Goal: Task Accomplishment & Management: Manage account settings

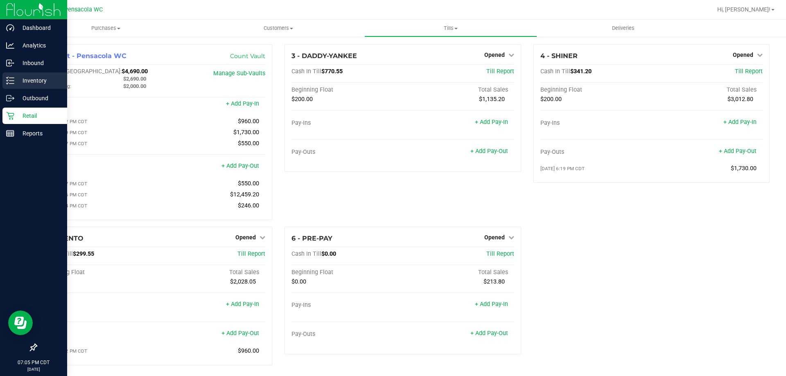
click at [30, 79] on p "Inventory" at bounding box center [38, 81] width 49 height 10
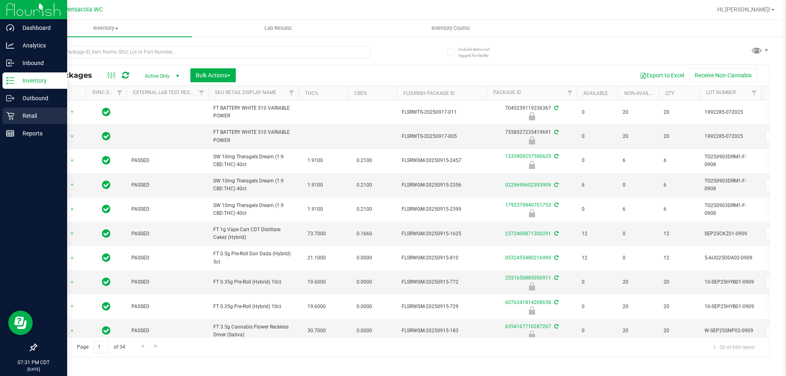
click at [14, 122] on div "Retail" at bounding box center [34, 116] width 65 height 16
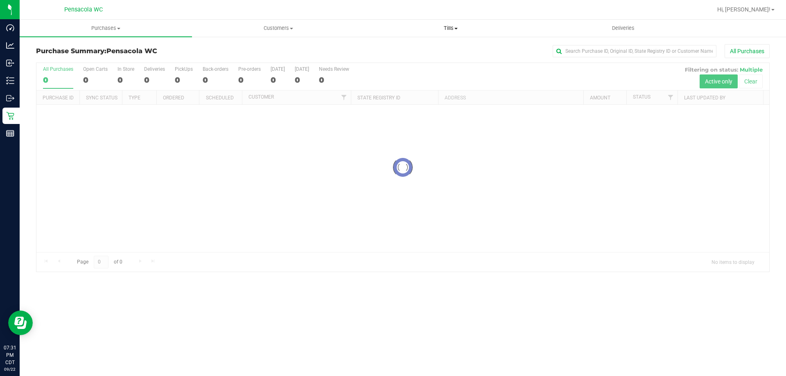
click at [421, 26] on span "Tills" at bounding box center [450, 28] width 171 height 7
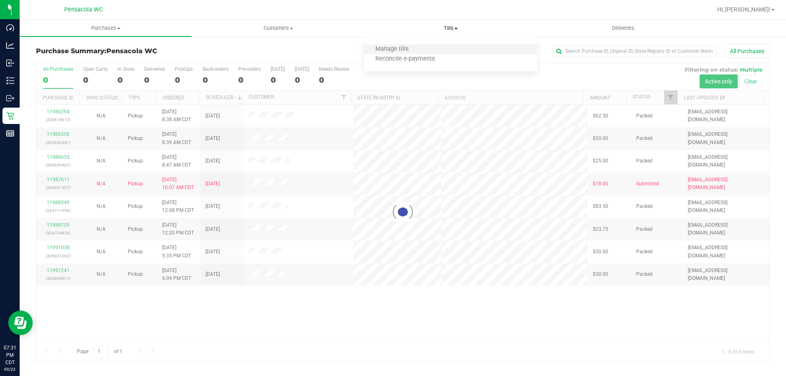
click at [420, 45] on li "Manage tills" at bounding box center [450, 50] width 172 height 10
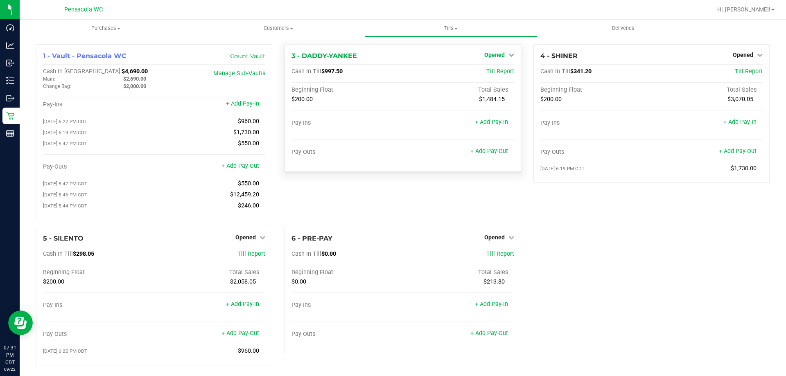
click at [508, 54] on icon at bounding box center [511, 55] width 6 height 6
click at [495, 75] on link "Close Till" at bounding box center [495, 72] width 22 height 7
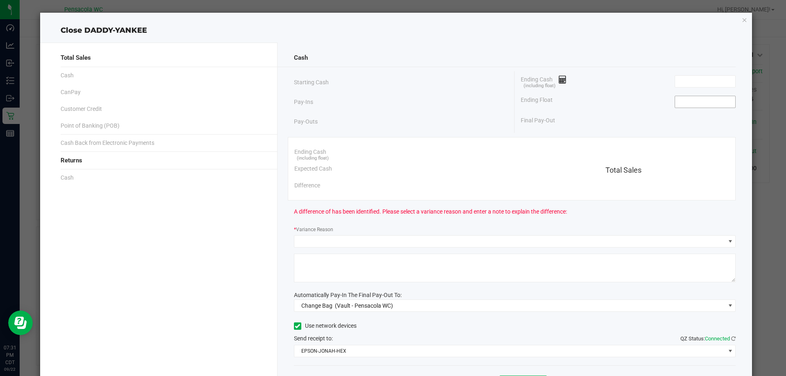
click at [682, 106] on input at bounding box center [705, 101] width 60 height 11
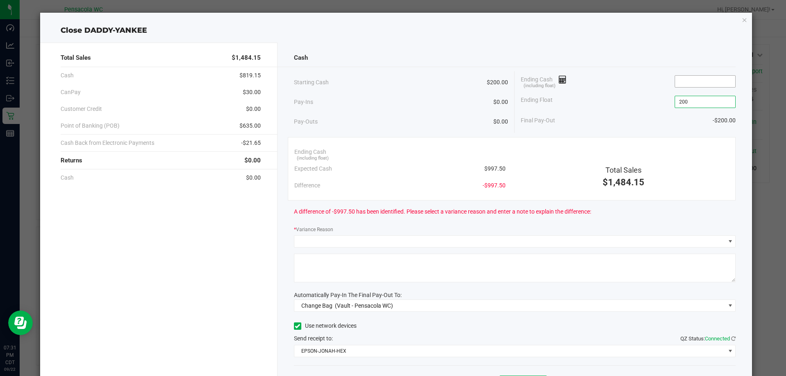
type input "$200.00"
click at [680, 81] on input at bounding box center [705, 81] width 60 height 11
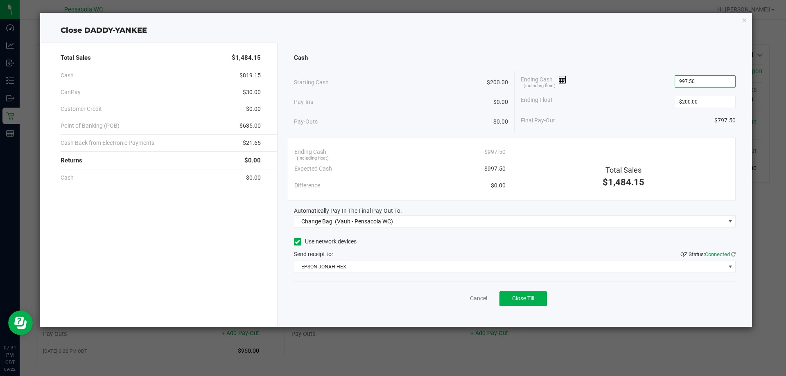
type input "$997.50"
click at [628, 70] on div "Cash Starting Cash $200.00 Pay-Ins $0.00 Pay-Outs $0.00 Ending Cash (including …" at bounding box center [514, 185] width 475 height 284
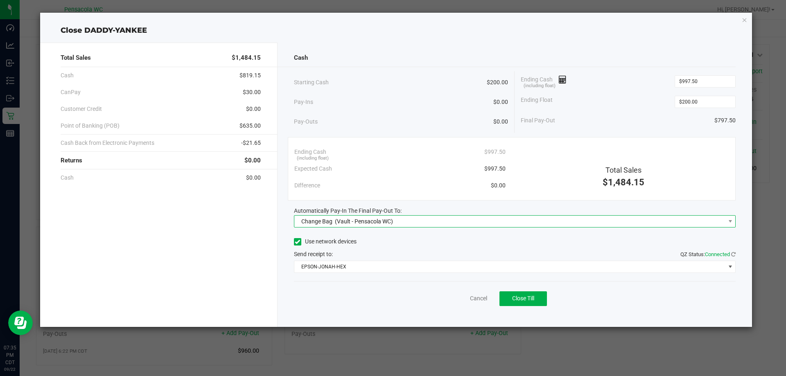
click at [376, 227] on span "Change Bag (Vault - Pensacola WC)" at bounding box center [515, 221] width 442 height 12
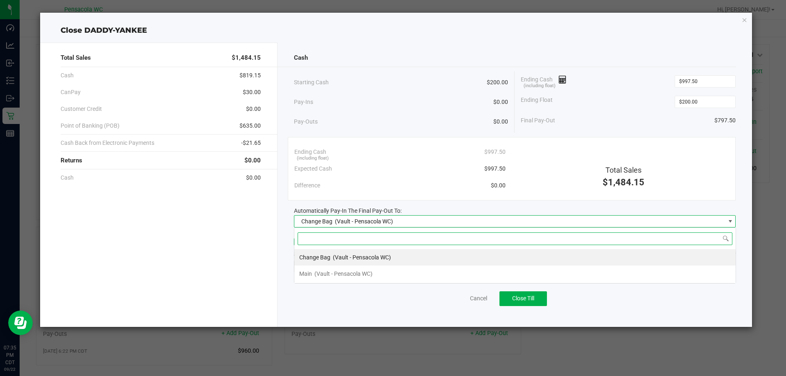
scroll to position [12, 441]
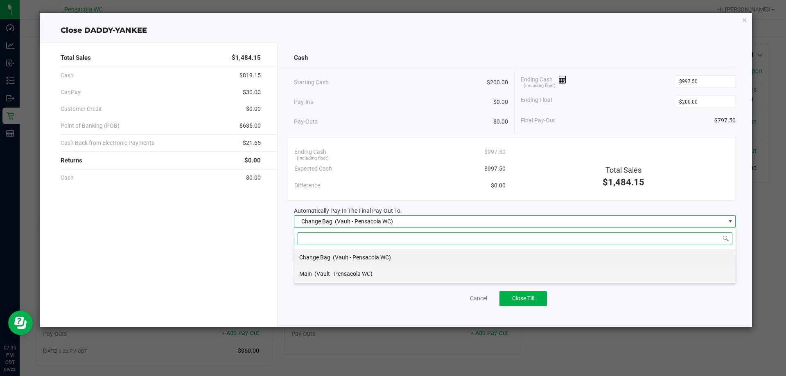
click at [396, 266] on li "Main (Vault - Pensacola WC)" at bounding box center [514, 274] width 441 height 16
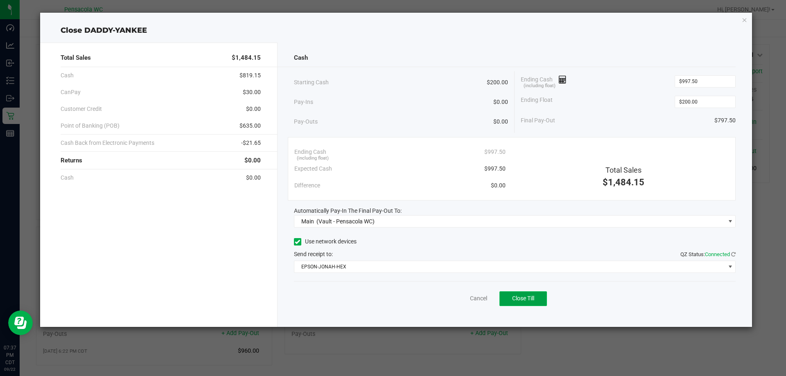
click at [521, 298] on span "Close Till" at bounding box center [523, 298] width 22 height 7
click at [462, 301] on link "Dismiss" at bounding box center [460, 298] width 20 height 9
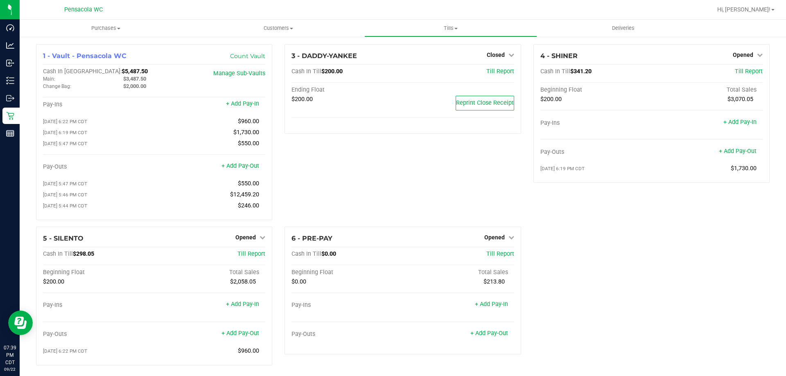
click at [407, 180] on div "3 - DADDY-YANKEE Closed Open Till Cash In Till $200.00 Till Report Ending Float…" at bounding box center [402, 135] width 248 height 182
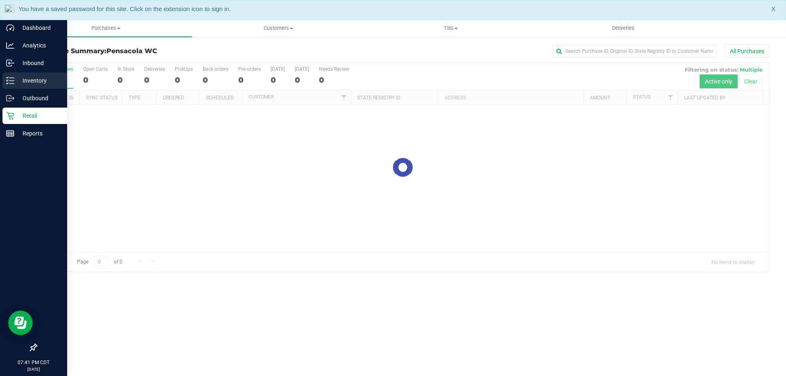
click at [6, 83] on icon at bounding box center [10, 81] width 8 height 8
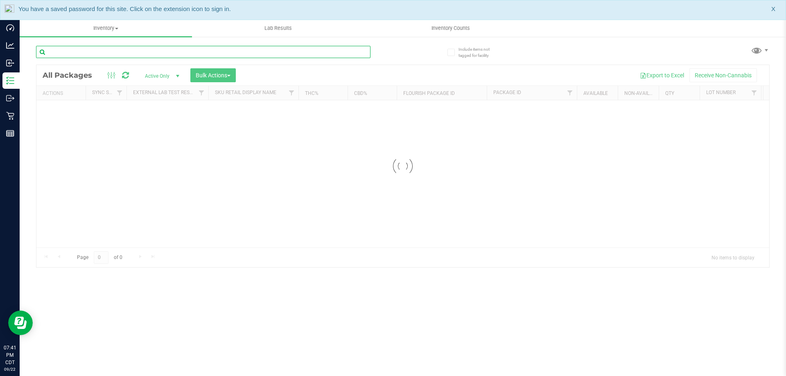
click at [242, 52] on input "text" at bounding box center [203, 52] width 334 height 12
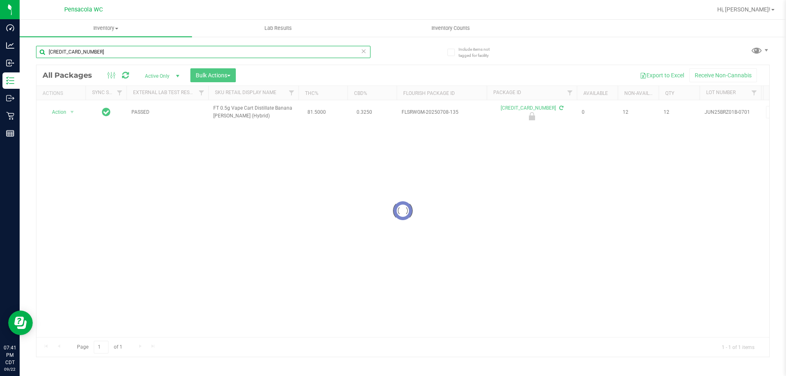
type input "[CREDIT_CARD_NUMBER]"
click at [59, 113] on div at bounding box center [402, 211] width 732 height 292
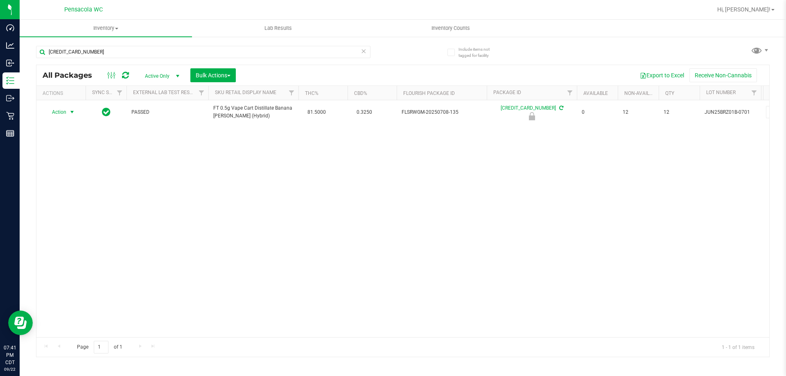
click at [59, 113] on span "Action" at bounding box center [56, 111] width 22 height 11
click at [52, 203] on li "Unlock package" at bounding box center [71, 209] width 52 height 12
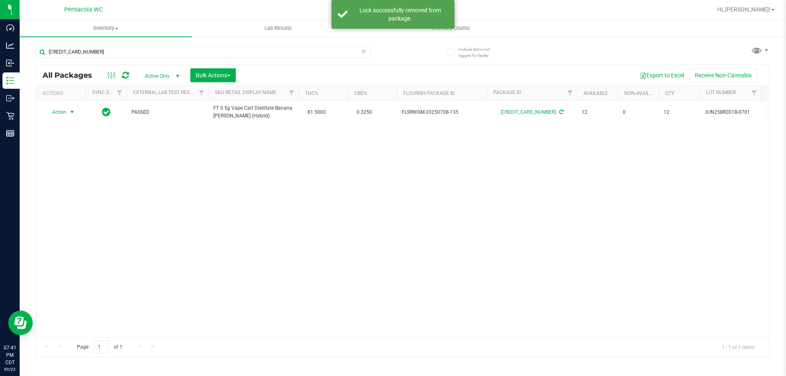
click at [68, 112] on span "select" at bounding box center [72, 111] width 10 height 11
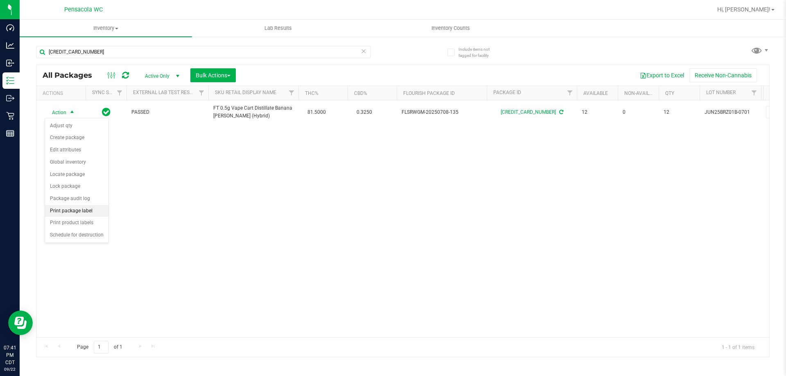
click at [63, 209] on li "Print package label" at bounding box center [76, 211] width 63 height 12
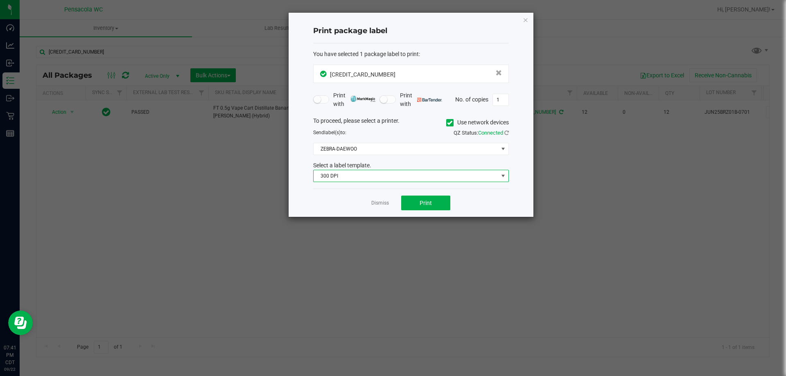
click at [434, 177] on span "300 DPI" at bounding box center [405, 175] width 185 height 11
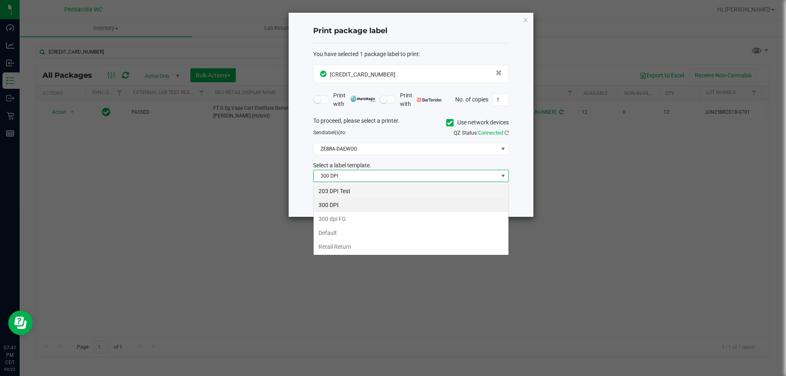
scroll to position [12, 196]
click at [389, 194] on li "203 DPI Test" at bounding box center [410, 191] width 195 height 14
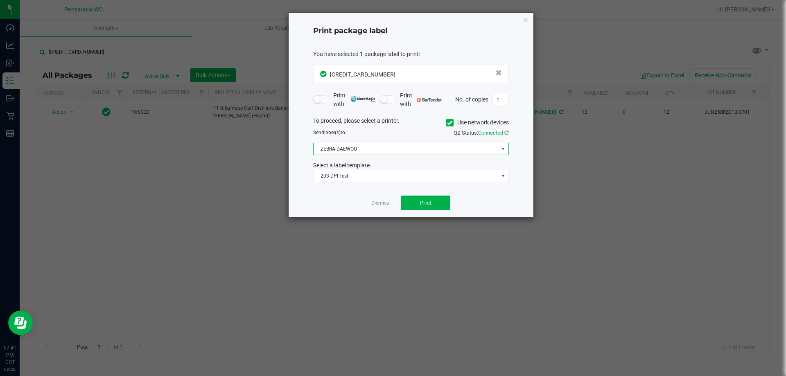
click at [405, 150] on span "ZEBRA-DAEWOO" at bounding box center [405, 148] width 185 height 11
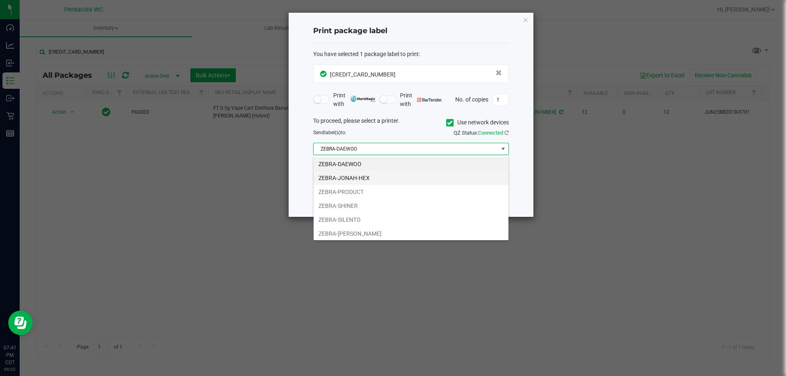
click at [381, 180] on li "ZEBRA-JONAH-HEX" at bounding box center [410, 178] width 195 height 14
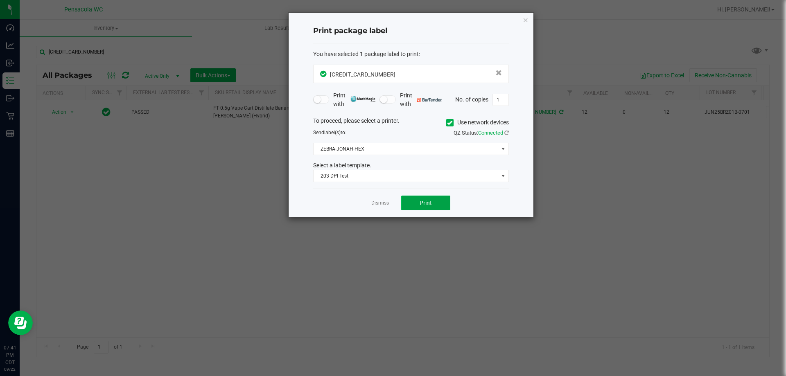
click at [405, 203] on button "Print" at bounding box center [425, 203] width 49 height 15
click at [383, 205] on link "Dismiss" at bounding box center [380, 203] width 18 height 7
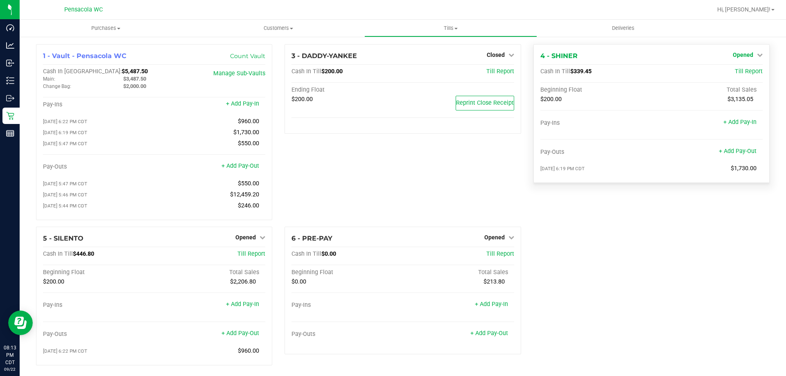
click at [749, 53] on link "Opened" at bounding box center [747, 55] width 30 height 7
click at [732, 75] on link "Close Till" at bounding box center [743, 72] width 22 height 7
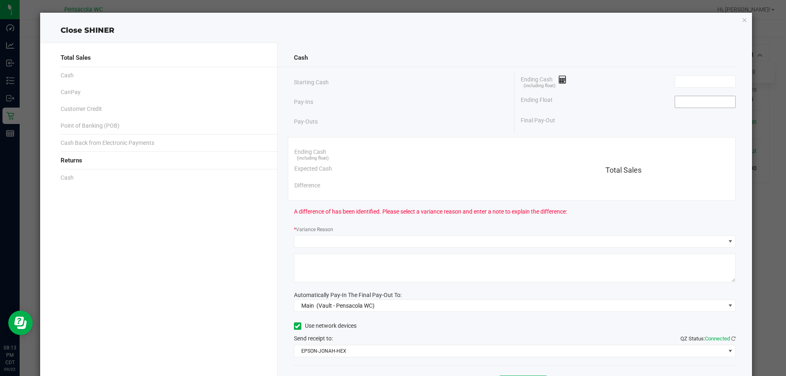
click at [682, 101] on input at bounding box center [705, 101] width 60 height 11
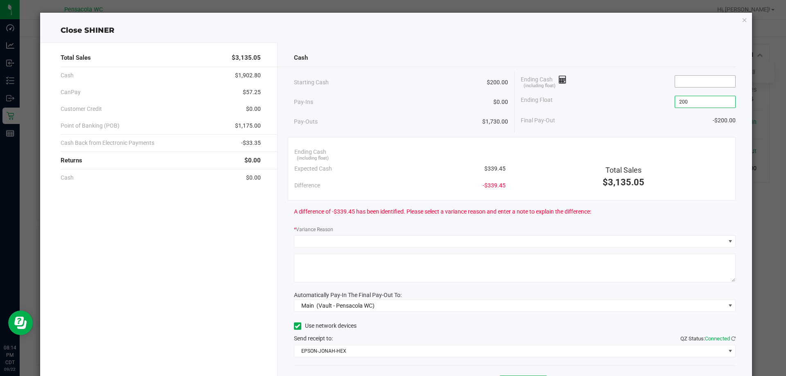
type input "$200.00"
click at [714, 83] on input at bounding box center [705, 81] width 60 height 11
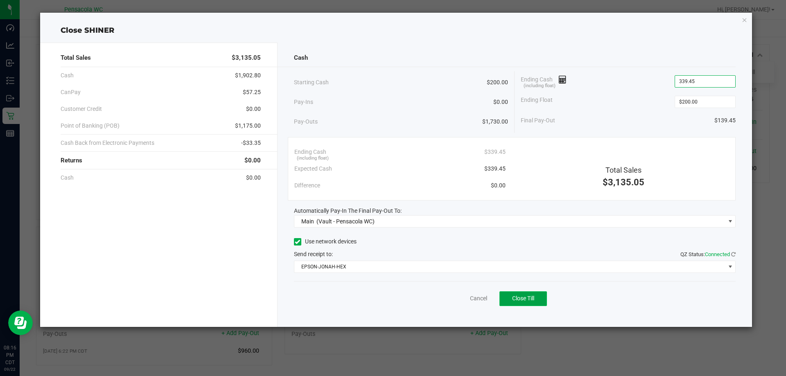
type input "$339.45"
click at [522, 297] on span "Close Till" at bounding box center [523, 298] width 22 height 7
click at [456, 297] on link "Dismiss" at bounding box center [460, 298] width 20 height 9
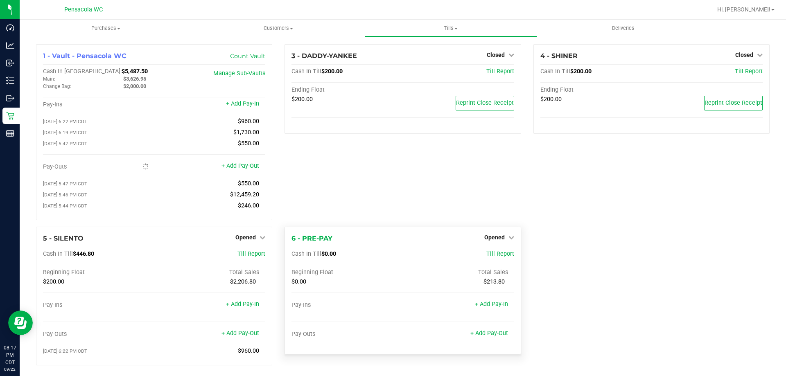
click at [500, 236] on div "Opened" at bounding box center [499, 237] width 30 height 10
click at [500, 239] on span "Opened" at bounding box center [494, 237] width 20 height 7
click at [492, 259] on div "Close Till" at bounding box center [495, 254] width 61 height 10
click at [490, 257] on link "Close Till" at bounding box center [495, 254] width 22 height 7
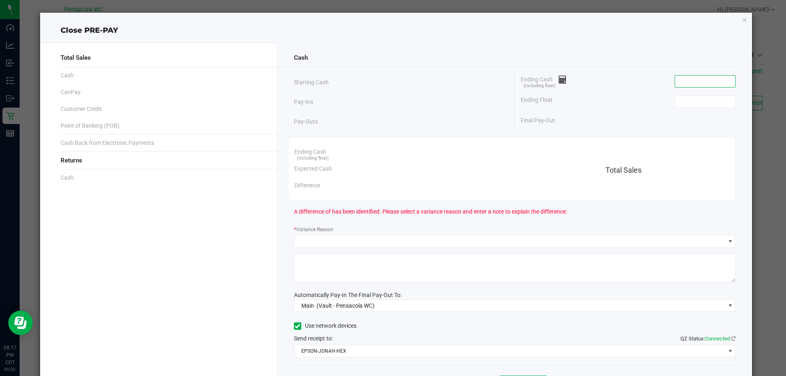
click at [695, 85] on input at bounding box center [705, 81] width 60 height 11
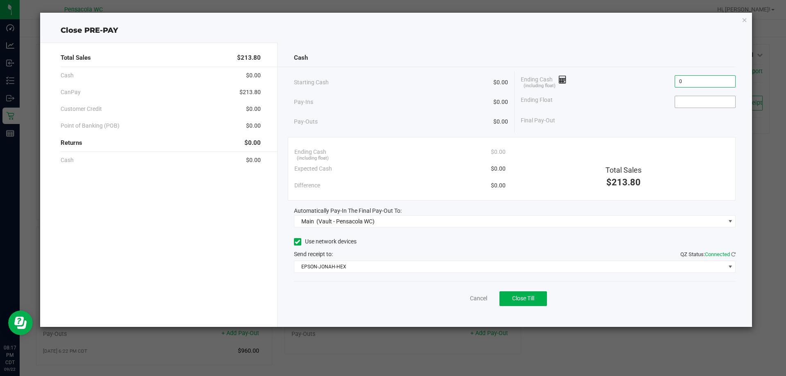
type input "$0.00"
click at [713, 97] on input at bounding box center [705, 101] width 60 height 11
type input "$0.00"
click at [511, 309] on div "Cancel Close Till" at bounding box center [515, 297] width 442 height 32
click at [513, 302] on button "Close Till" at bounding box center [522, 298] width 47 height 15
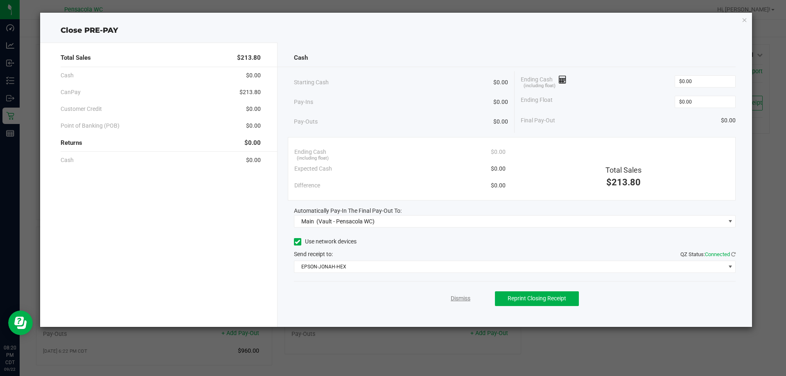
click at [460, 301] on link "Dismiss" at bounding box center [460, 298] width 20 height 9
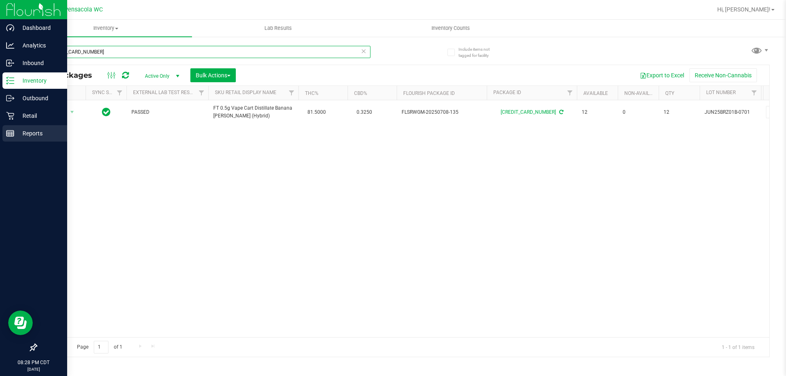
drag, startPoint x: 146, startPoint y: 53, endPoint x: 0, endPoint y: 133, distance: 166.1
click at [0, 133] on div "Dashboard Analytics Inbound Inventory Outbound Retail Reports 08:28 PM CDT [DAT…" at bounding box center [393, 188] width 786 height 376
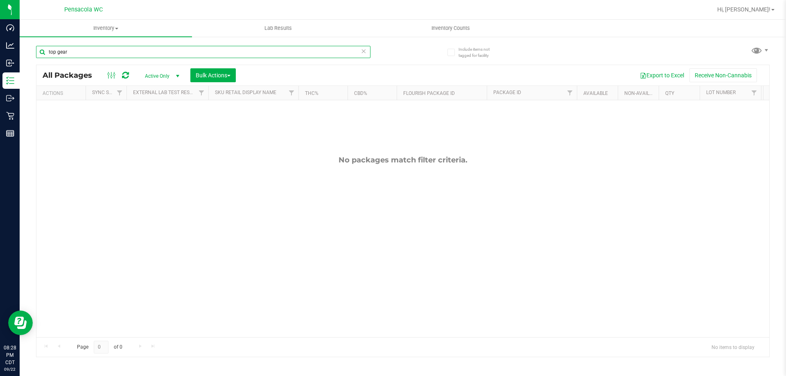
type input "top gear"
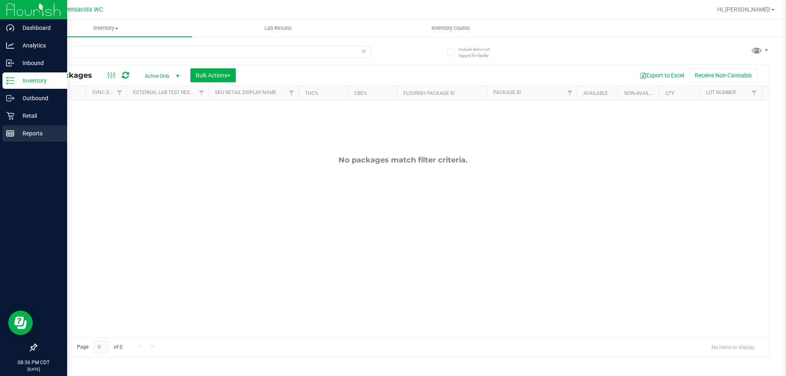
click at [35, 131] on p "Reports" at bounding box center [38, 133] width 49 height 10
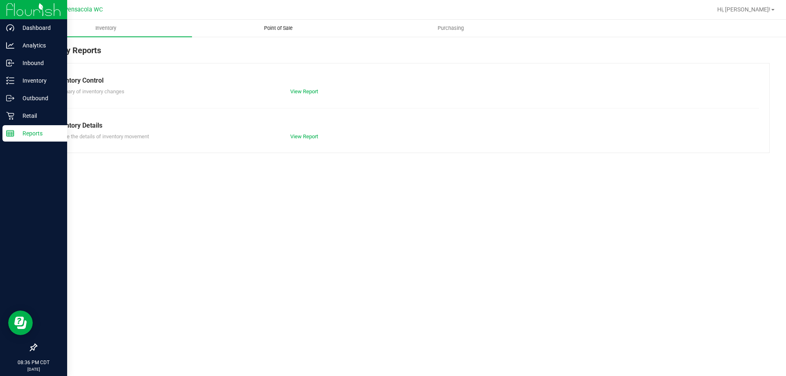
click at [272, 29] on span "Point of Sale" at bounding box center [278, 28] width 51 height 7
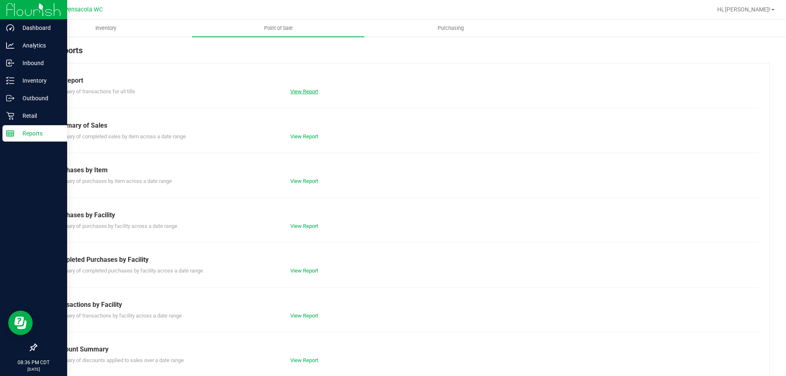
click at [306, 91] on link "View Report" at bounding box center [304, 91] width 28 height 6
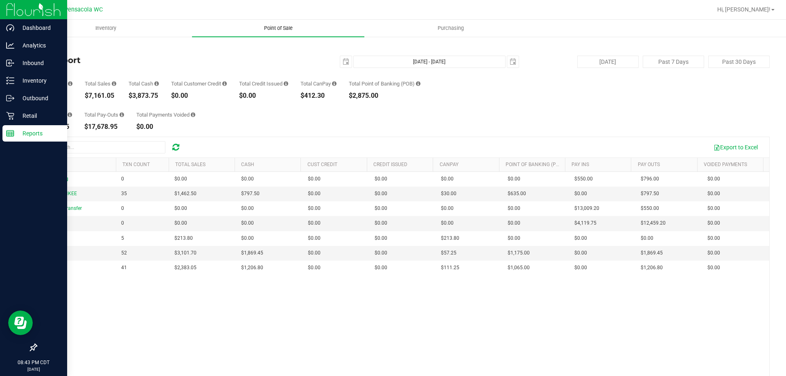
click at [296, 25] on span "Point of Sale" at bounding box center [278, 28] width 51 height 7
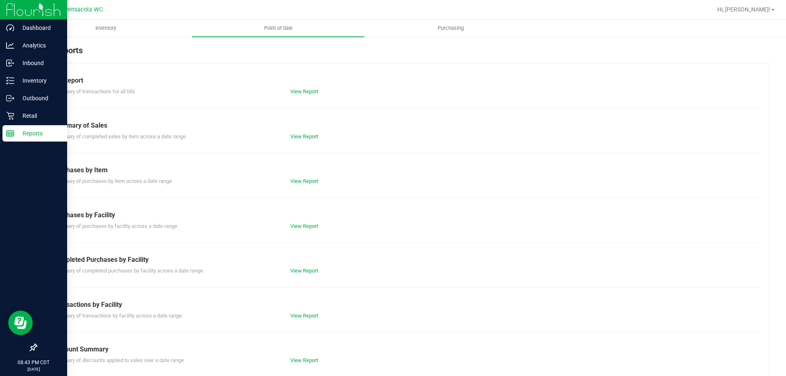
click at [251, 120] on div "Till Report Summary of transactions for all tills View Report Summary of Sales …" at bounding box center [402, 242] width 733 height 359
click at [302, 272] on link "View Report" at bounding box center [304, 271] width 28 height 6
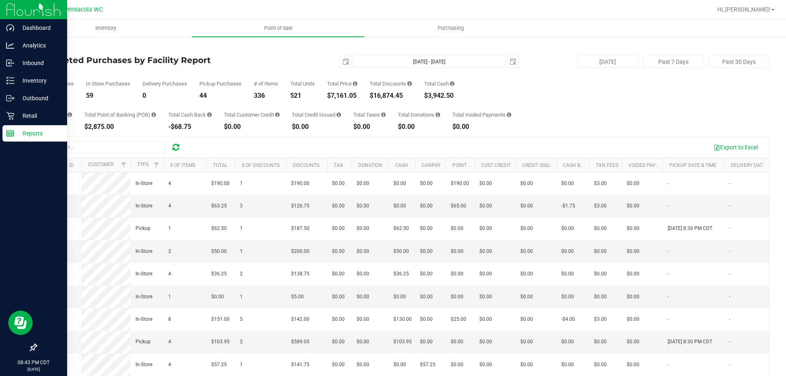
drag, startPoint x: 406, startPoint y: 100, endPoint x: 393, endPoint y: 99, distance: 13.1
click at [388, 100] on div "Total CanPay $412.30 Total Point of Banking (POB) $2,875.00 Total Cash Back -$6…" at bounding box center [402, 114] width 733 height 31
drag, startPoint x: 407, startPoint y: 93, endPoint x: 402, endPoint y: 95, distance: 5.5
click at [402, 95] on div "Total Discounts $16,874.45" at bounding box center [390, 90] width 42 height 18
click at [389, 98] on div "$16,874.45" at bounding box center [390, 95] width 42 height 7
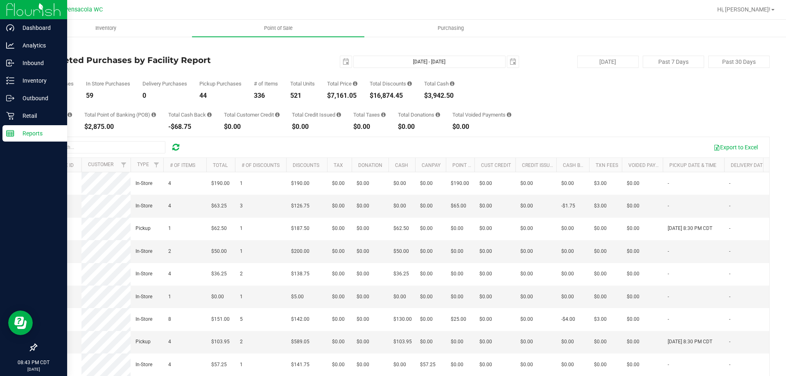
drag, startPoint x: 406, startPoint y: 94, endPoint x: 377, endPoint y: 94, distance: 29.1
click at [377, 94] on div "$16,874.45" at bounding box center [390, 95] width 42 height 7
copy div "16,874.45"
drag, startPoint x: 362, startPoint y: 92, endPoint x: 358, endPoint y: 95, distance: 5.2
click at [358, 95] on div "Total Purchases 103 In Store Purchases 59 Delivery Purchases 0 Pickup Purchases…" at bounding box center [402, 83] width 733 height 31
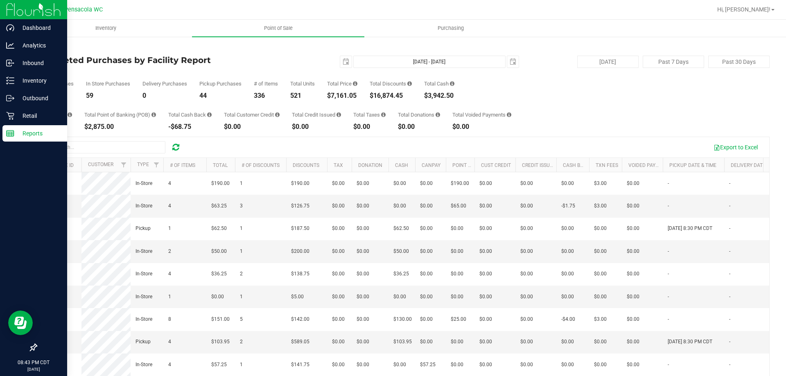
drag, startPoint x: 356, startPoint y: 94, endPoint x: 334, endPoint y: 96, distance: 22.6
click at [334, 96] on div "$7,161.05" at bounding box center [342, 95] width 30 height 7
copy div "7,161.05"
click at [342, 61] on span "select" at bounding box center [345, 62] width 7 height 7
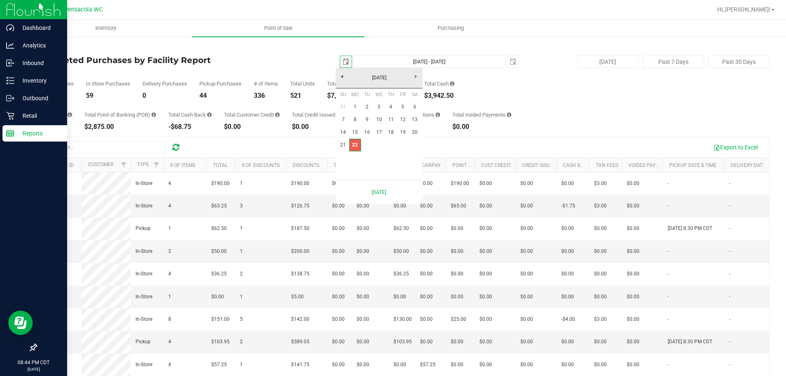
scroll to position [0, 20]
click at [358, 103] on link "1" at bounding box center [355, 107] width 12 height 13
type input "2025-09-01"
type input "Sep 1, 2025 - Sep 22, 2025"
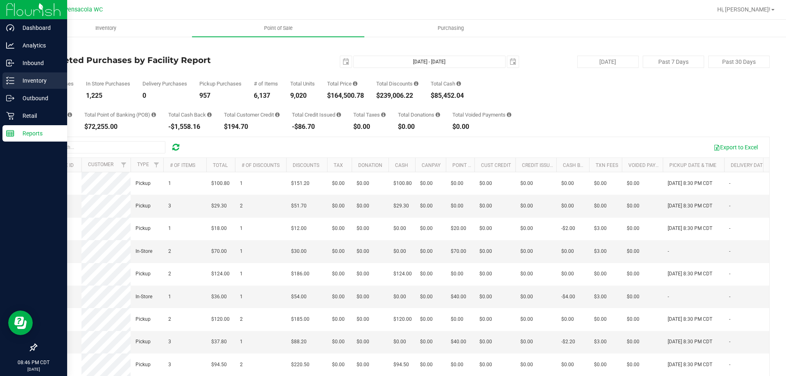
click at [7, 83] on icon at bounding box center [8, 83] width 2 height 1
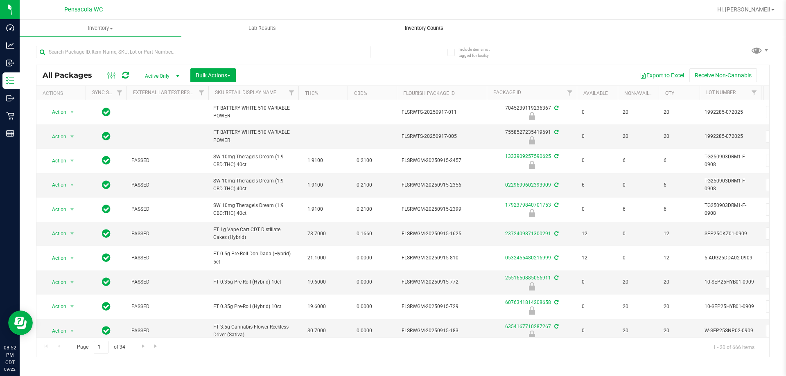
click at [423, 33] on uib-tab-heading "Inventory Counts" at bounding box center [423, 28] width 161 height 16
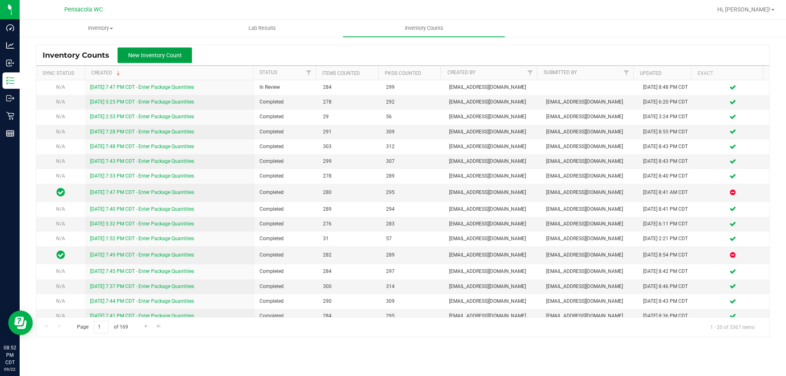
click at [184, 55] on button "New Inventory Count" at bounding box center [154, 55] width 74 height 16
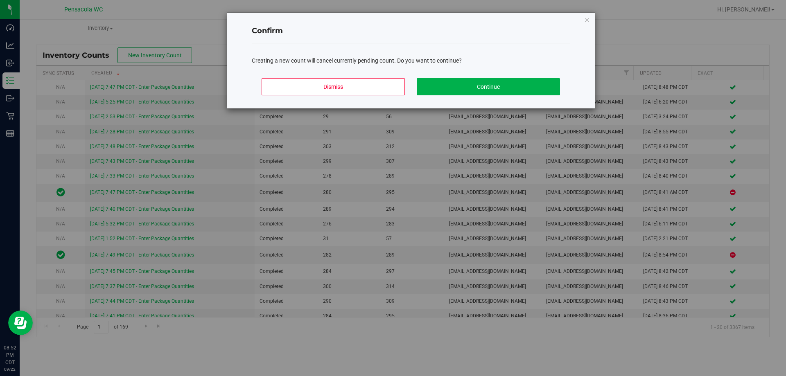
drag, startPoint x: 589, startPoint y: 17, endPoint x: 581, endPoint y: 20, distance: 8.3
click at [588, 17] on icon "Close modal" at bounding box center [587, 20] width 6 height 10
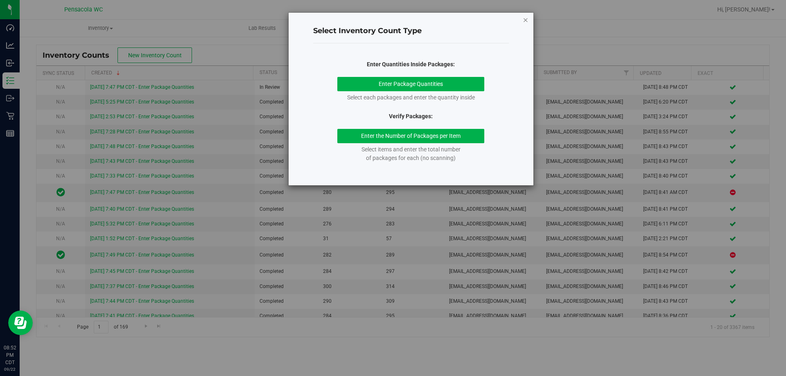
click at [525, 19] on icon "button" at bounding box center [525, 20] width 6 height 10
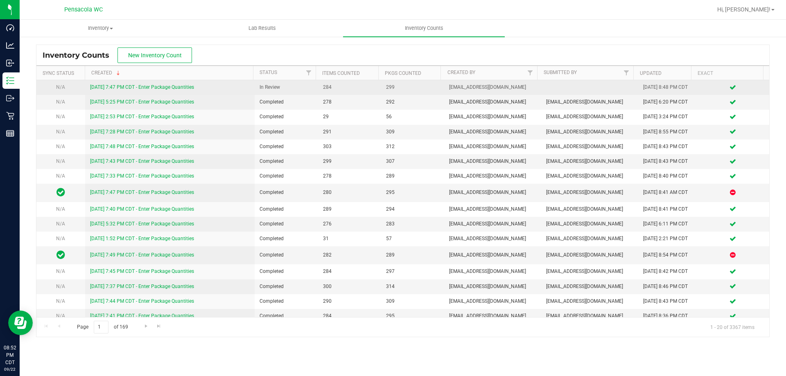
click at [181, 88] on link "9/22/25 7:47 PM CDT - Enter Package Quantities" at bounding box center [142, 87] width 104 height 6
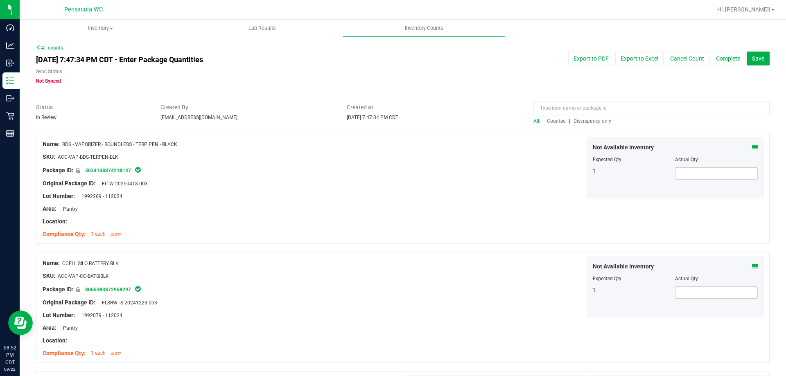
click at [587, 122] on span "Discrepancy only" at bounding box center [592, 121] width 38 height 6
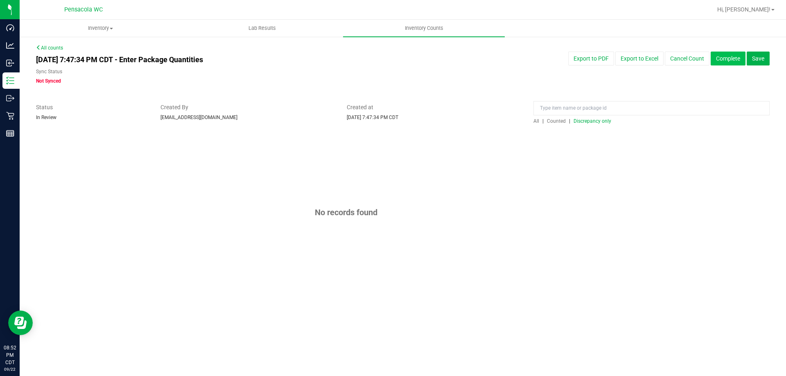
click at [727, 64] on button "Complete" at bounding box center [727, 59] width 35 height 14
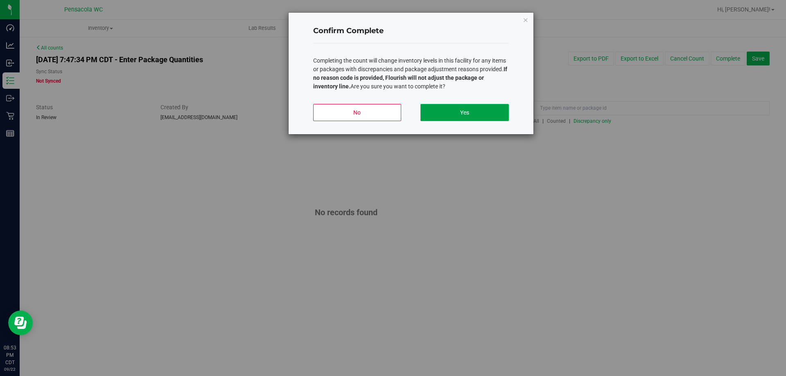
click at [443, 111] on button "Yes" at bounding box center [464, 112] width 88 height 17
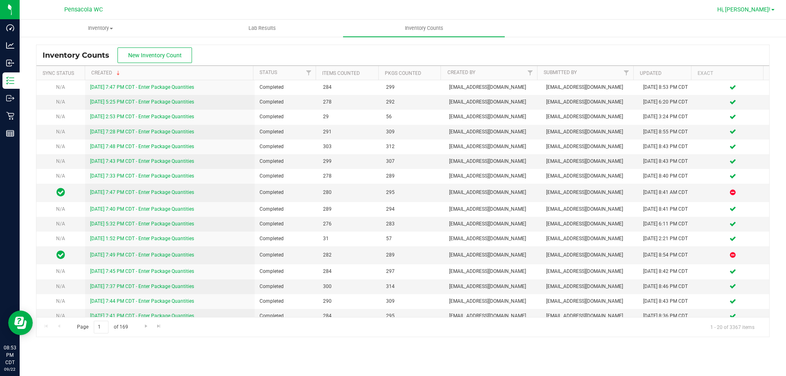
click at [756, 11] on span "Hi, [PERSON_NAME]!" at bounding box center [743, 9] width 53 height 7
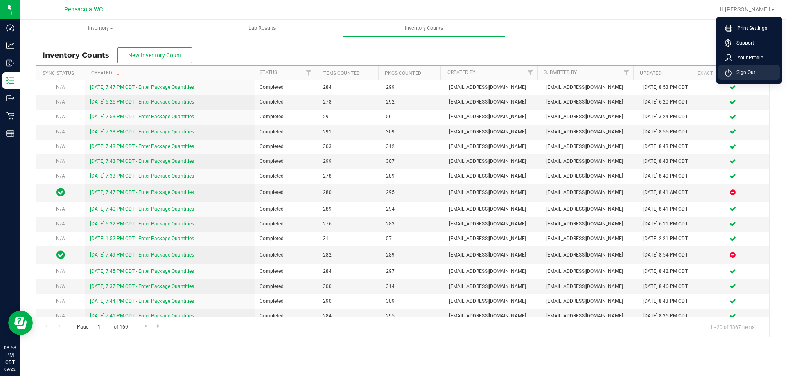
click at [737, 75] on span "Sign Out" at bounding box center [743, 72] width 24 height 8
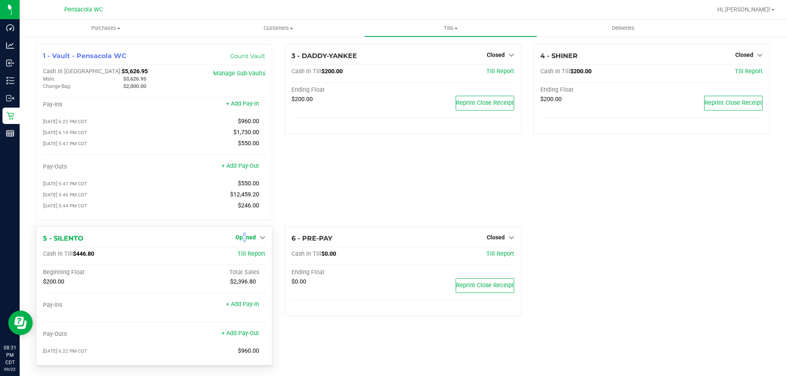
drag, startPoint x: 243, startPoint y: 236, endPoint x: 243, endPoint y: 240, distance: 4.1
click at [243, 237] on div "Opened" at bounding box center [250, 237] width 30 height 10
drag, startPoint x: 241, startPoint y: 241, endPoint x: 245, endPoint y: 245, distance: 5.5
click at [241, 241] on span "Opened" at bounding box center [245, 237] width 20 height 7
click at [247, 257] on link "Close Till" at bounding box center [247, 254] width 22 height 7
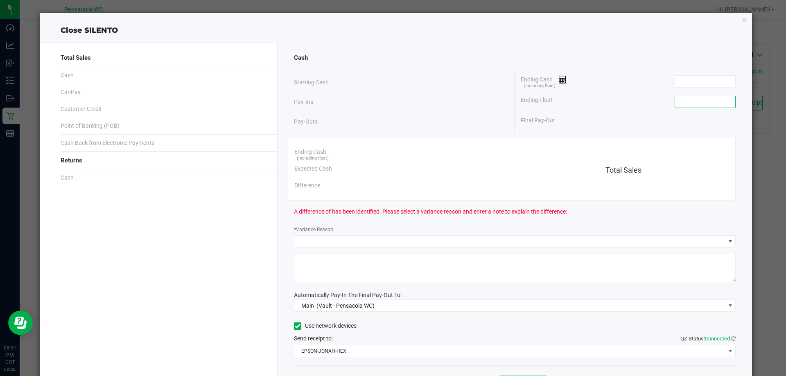
click at [687, 103] on input at bounding box center [705, 101] width 60 height 11
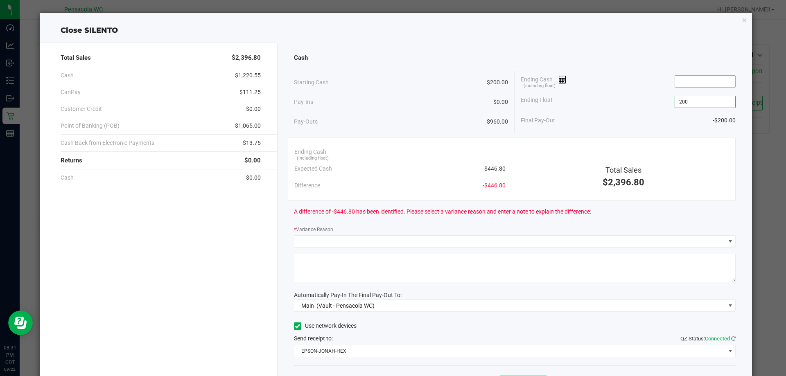
type input "$200.00"
click at [693, 86] on span at bounding box center [704, 81] width 61 height 12
click at [693, 83] on input at bounding box center [705, 81] width 60 height 11
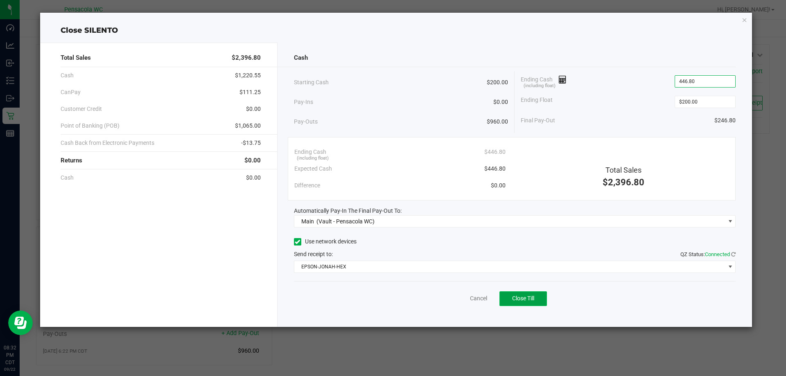
click at [521, 297] on span "Close Till" at bounding box center [523, 298] width 22 height 7
type input "$446.80"
click at [457, 298] on link "Dismiss" at bounding box center [460, 298] width 20 height 9
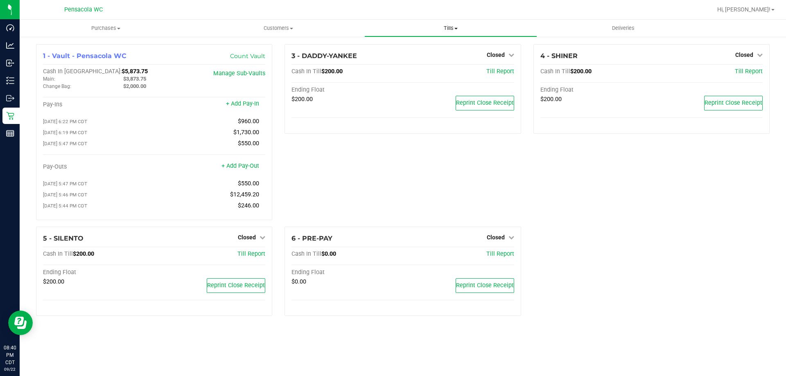
click at [446, 28] on span "Tills" at bounding box center [450, 28] width 171 height 7
click at [437, 56] on span "Reconcile e-payments" at bounding box center [404, 59] width 81 height 7
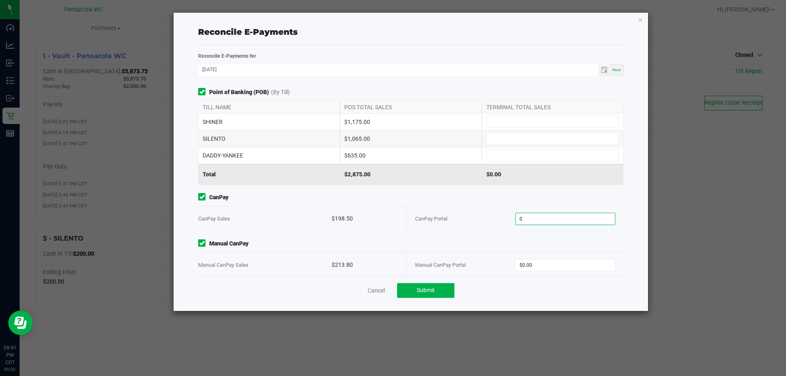
click at [574, 217] on input "0" at bounding box center [565, 218] width 99 height 11
type input "$198.50"
click at [559, 263] on input "0" at bounding box center [565, 264] width 99 height 11
type input "$213.80"
click at [552, 120] on input at bounding box center [552, 121] width 132 height 11
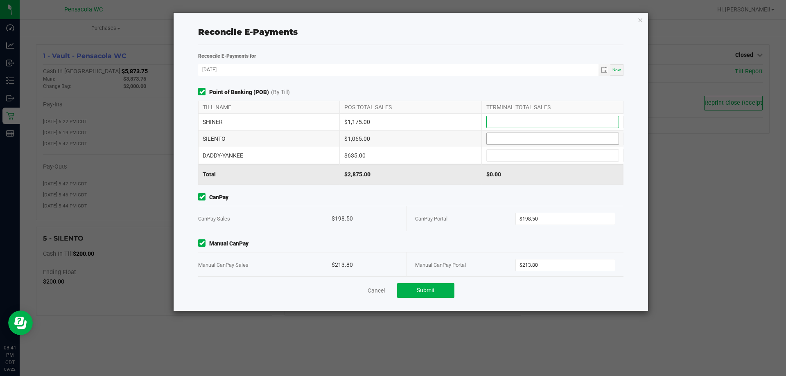
click at [538, 137] on input at bounding box center [552, 138] width 132 height 11
type input "$1,065.00"
click at [531, 156] on input at bounding box center [552, 155] width 132 height 11
click at [538, 124] on input at bounding box center [552, 121] width 132 height 11
type input "$1,175.00"
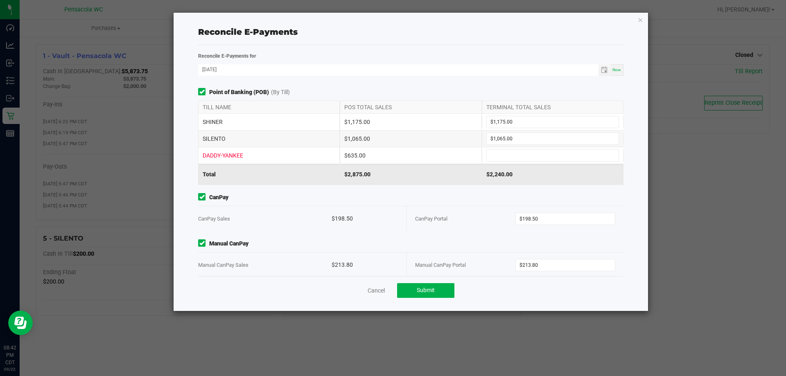
click at [548, 148] on div "DADDY-YANKEE $635.00" at bounding box center [410, 155] width 425 height 16
click at [543, 161] on span at bounding box center [552, 155] width 133 height 12
type input "$635.00"
click at [423, 290] on span "Submit" at bounding box center [425, 290] width 18 height 7
